Goal: Information Seeking & Learning: Learn about a topic

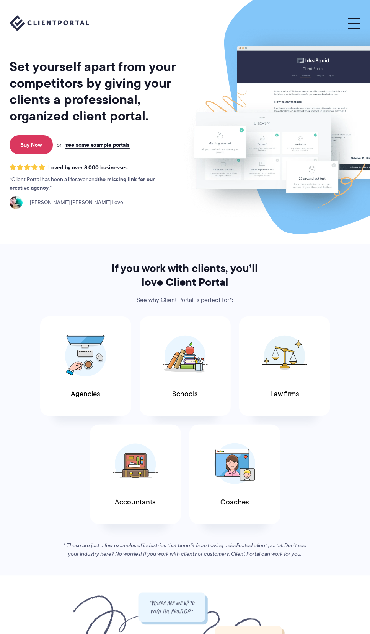
click at [351, 25] on button at bounding box center [354, 23] width 12 height 10
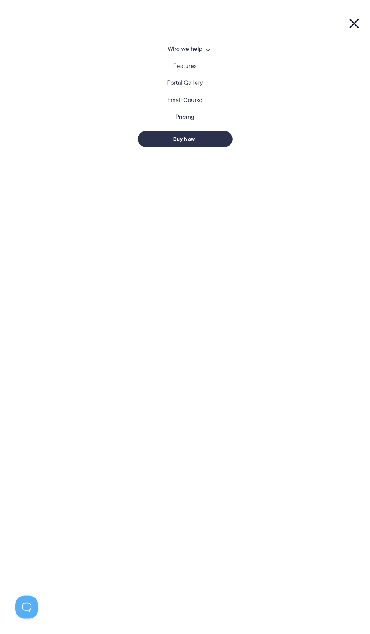
click at [181, 119] on link "Pricing" at bounding box center [184, 117] width 19 height 6
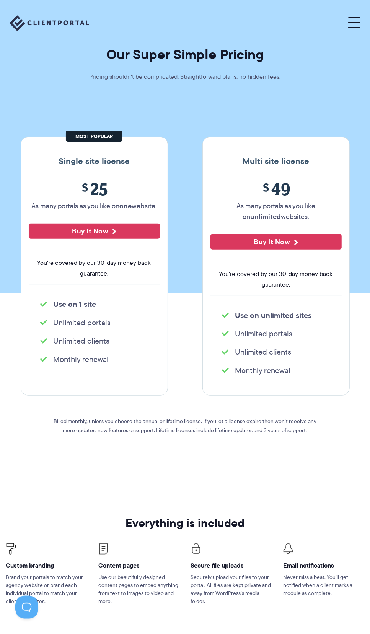
click at [26, 16] on img at bounding box center [49, 23] width 79 height 16
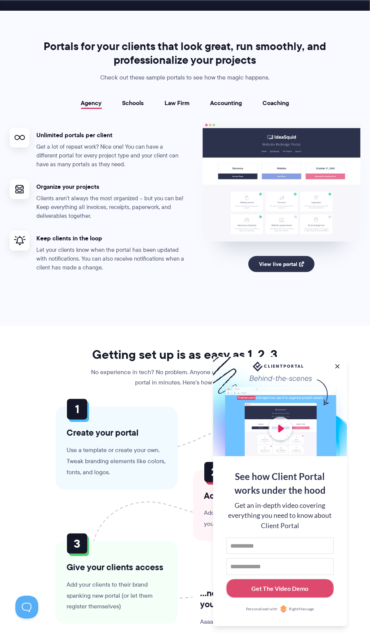
scroll to position [1376, 0]
